Goal: Information Seeking & Learning: Learn about a topic

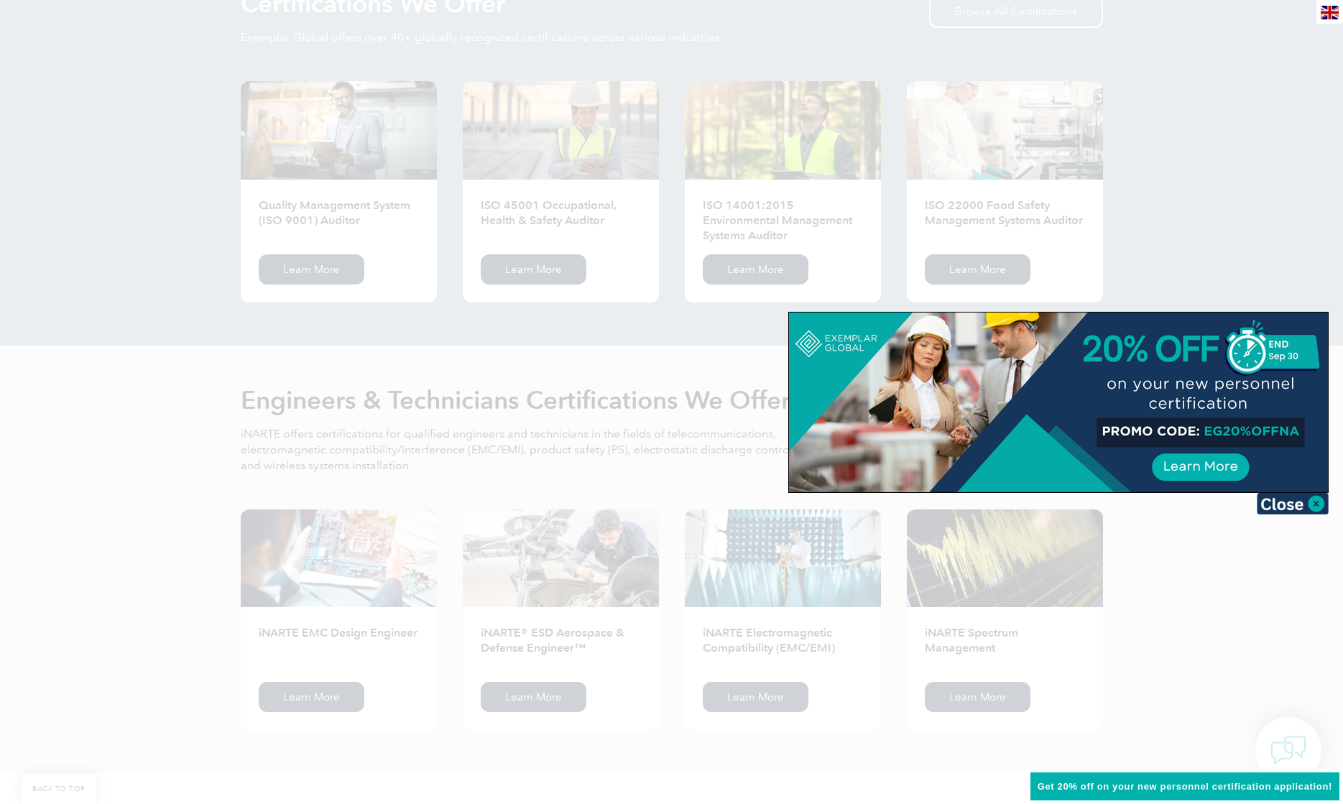
scroll to position [1478, 0]
click at [1288, 504] on img at bounding box center [1292, 504] width 72 height 22
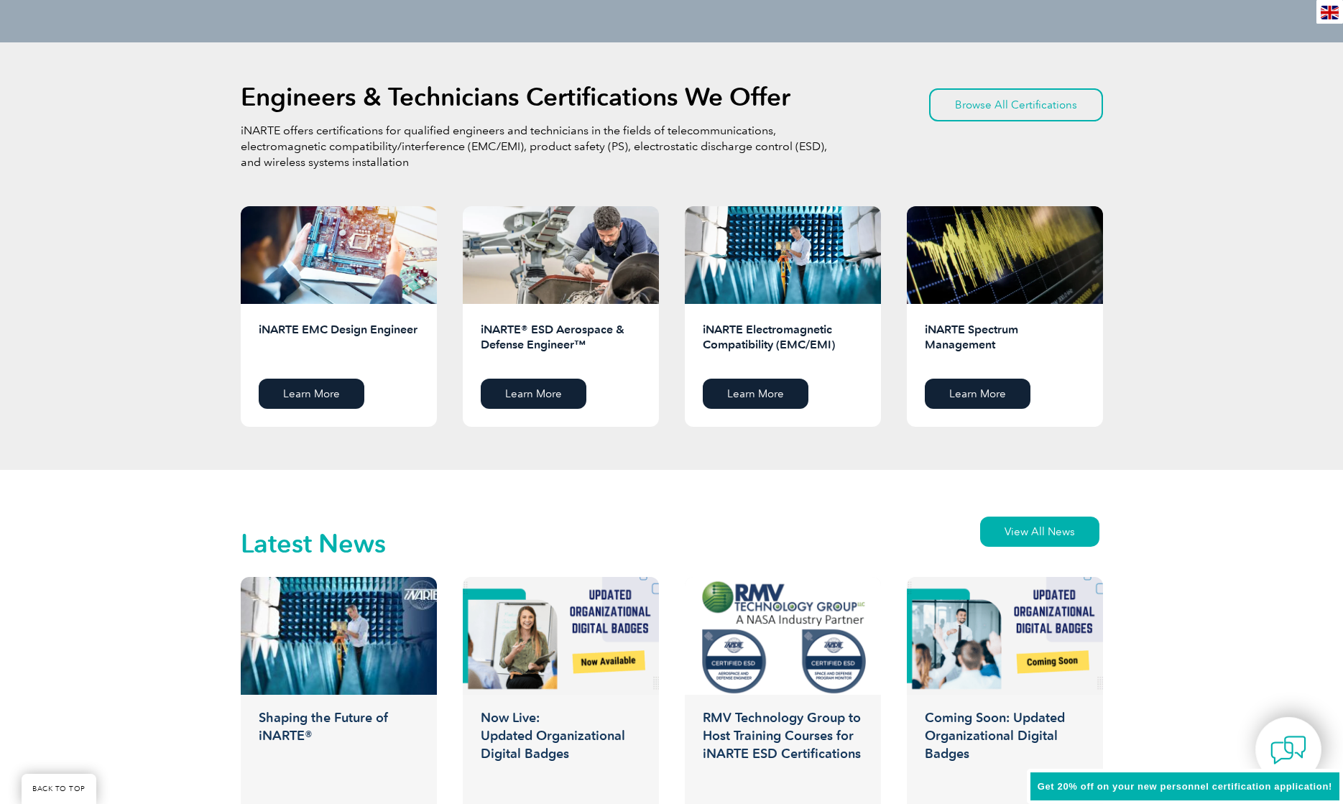
scroll to position [1779, 0]
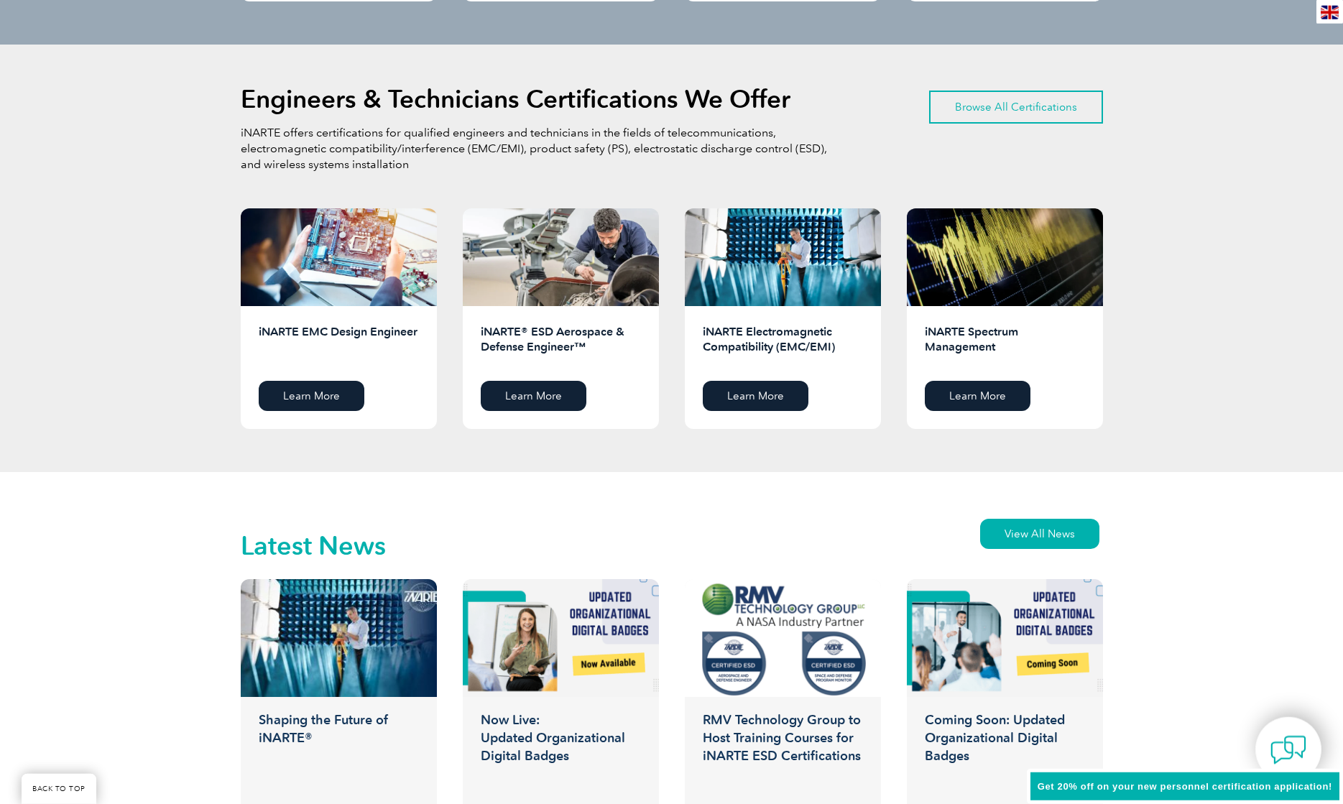
click at [1042, 109] on link "Browse All Certifications" at bounding box center [1016, 107] width 174 height 33
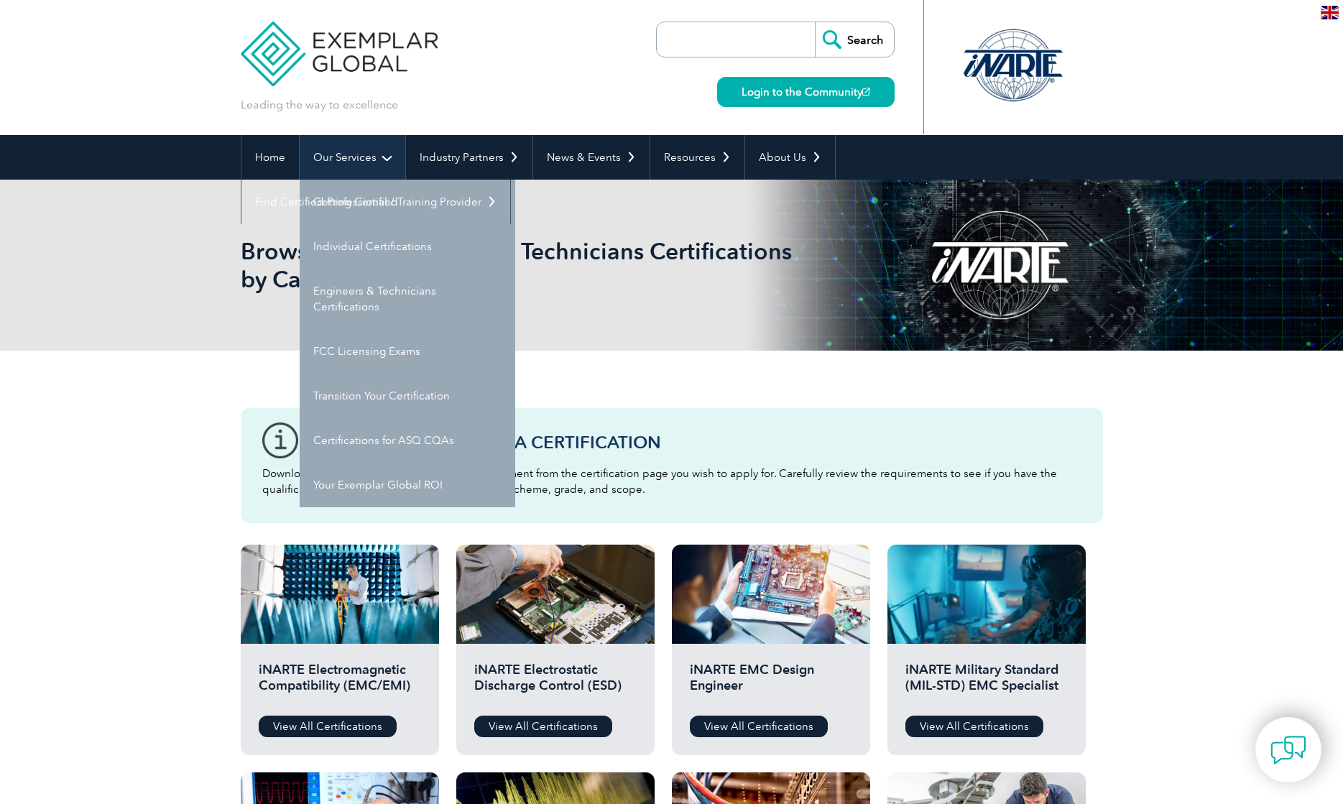
click at [361, 148] on link "Our Services" at bounding box center [353, 157] width 106 height 45
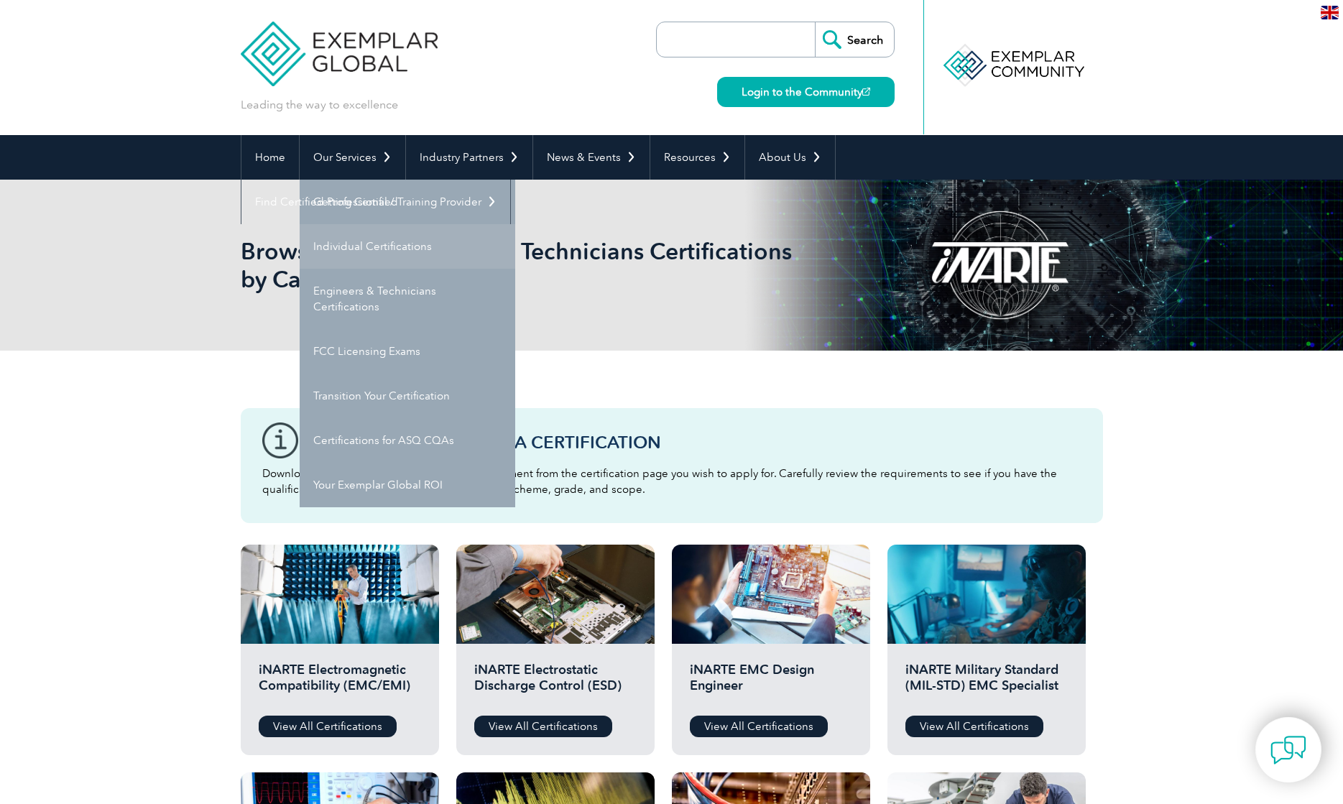
click at [361, 245] on link "Individual Certifications" at bounding box center [408, 246] width 216 height 45
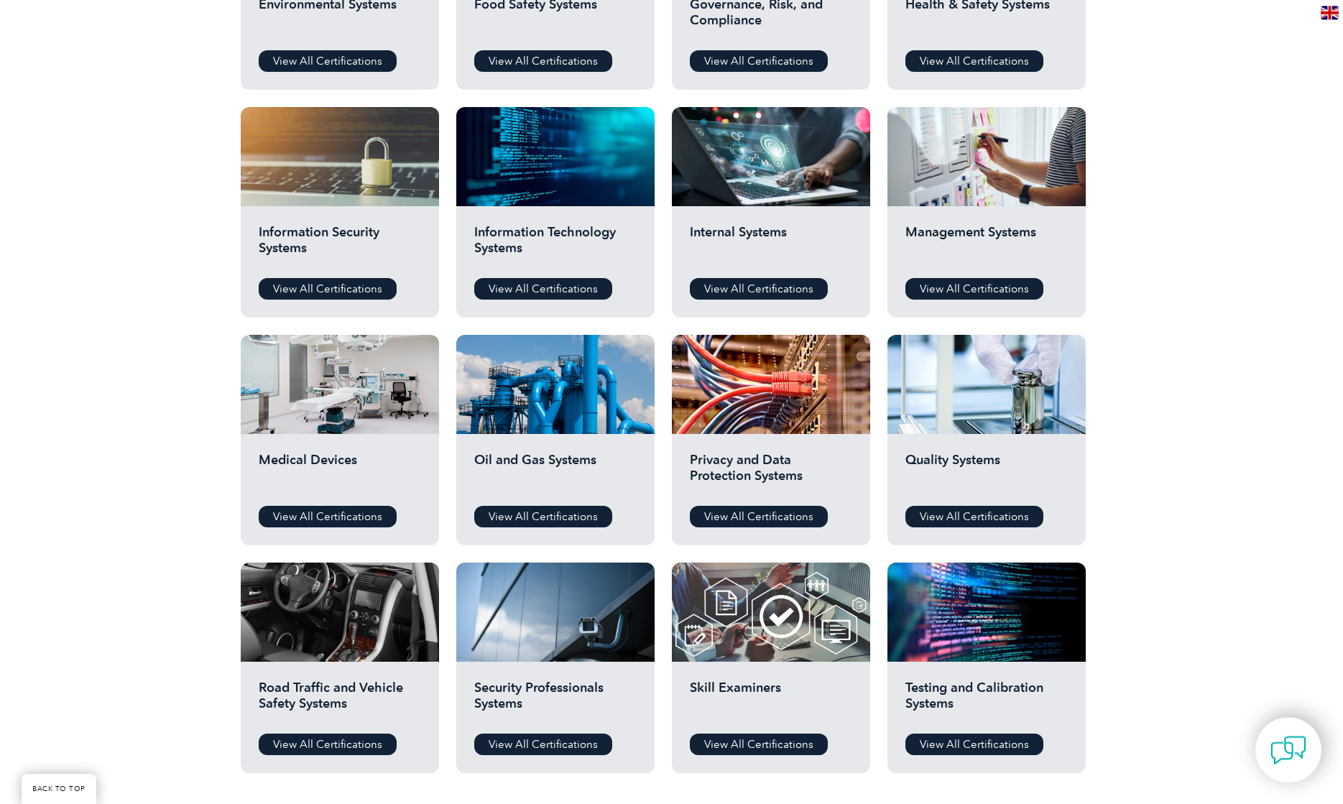
scroll to position [666, 0]
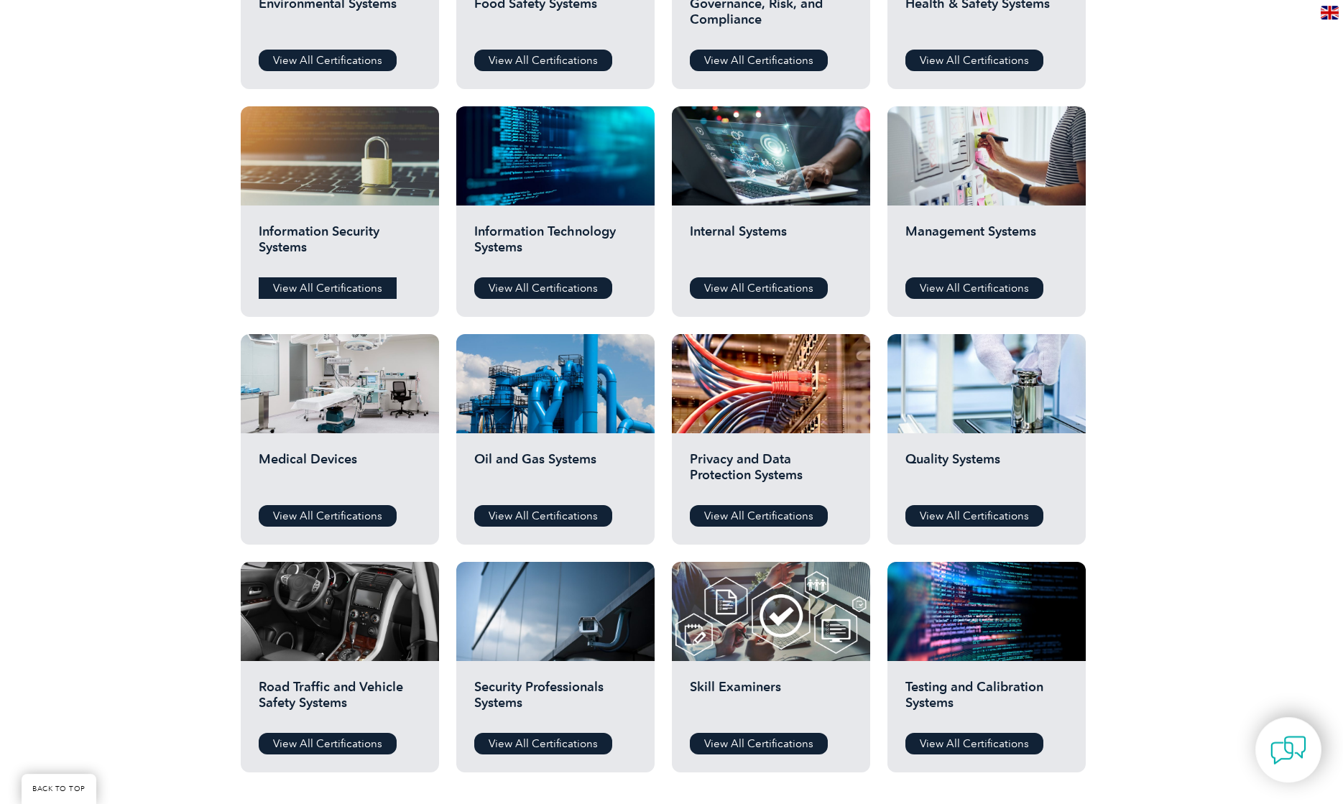
click at [336, 283] on link "View All Certifications" at bounding box center [328, 288] width 138 height 22
